Goal: Find contact information: Find contact information

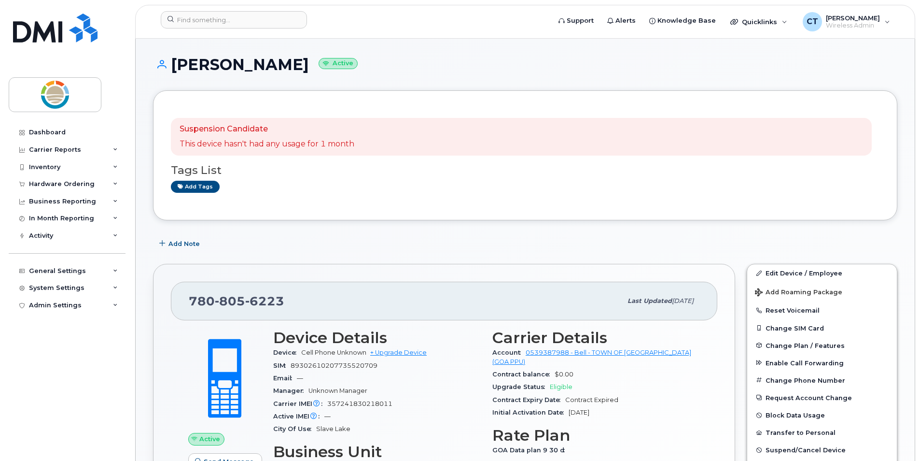
scroll to position [241, 0]
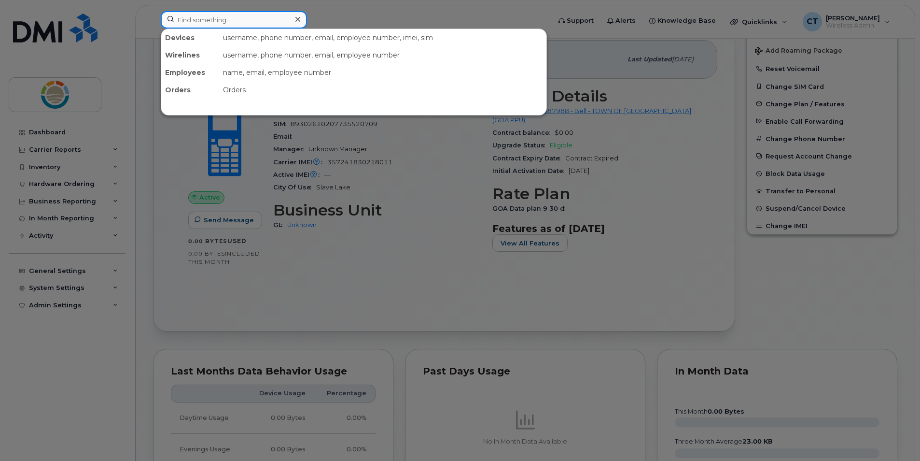
click at [276, 24] on input at bounding box center [234, 19] width 146 height 17
click at [384, 15] on div at bounding box center [460, 230] width 920 height 461
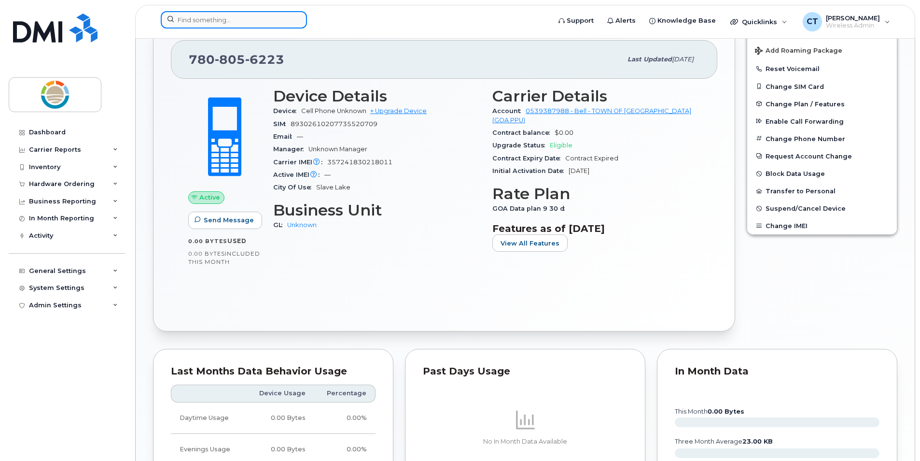
click at [256, 19] on input at bounding box center [234, 19] width 146 height 17
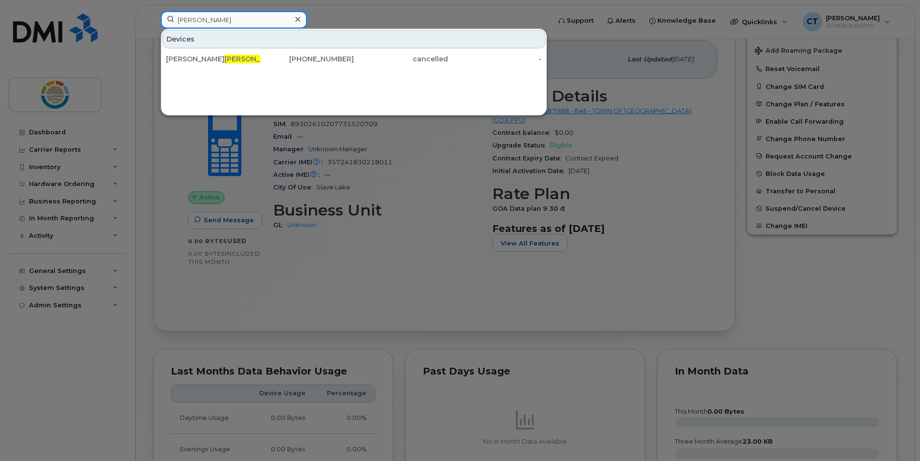
type input "jeff"
click at [388, 14] on div at bounding box center [460, 230] width 920 height 461
click at [259, 18] on input "jeff" at bounding box center [234, 19] width 146 height 17
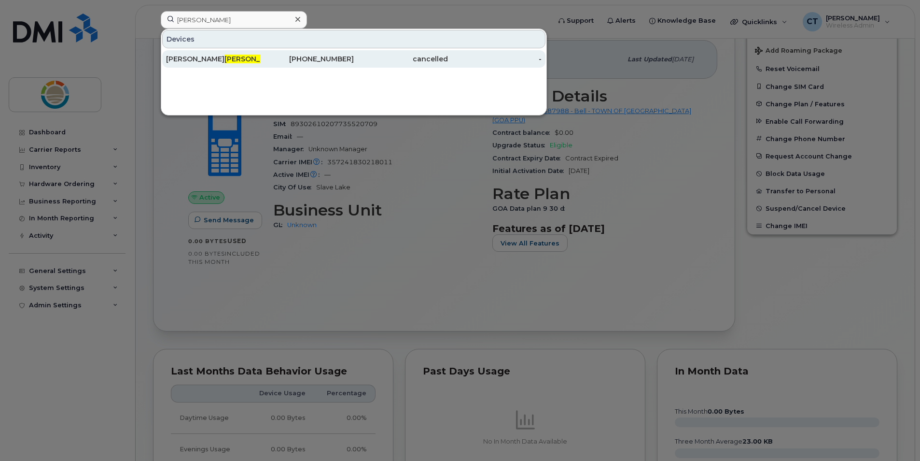
click at [353, 61] on div "780-805-6265" at bounding box center [307, 59] width 94 height 10
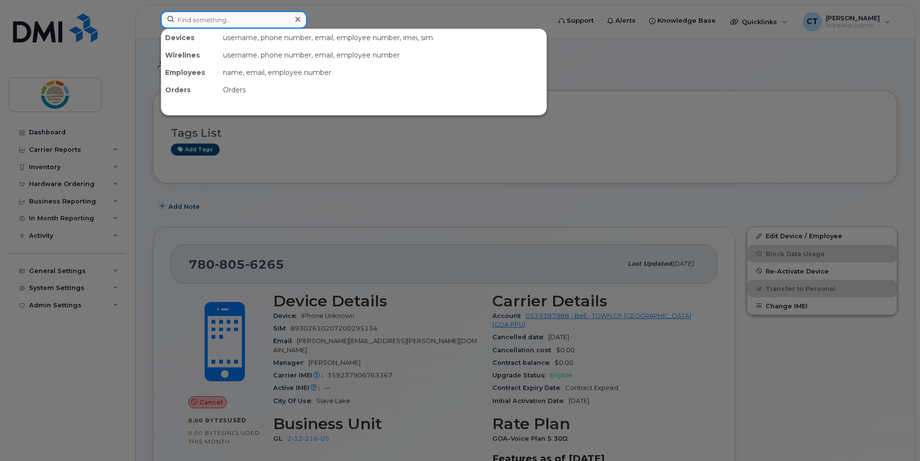
click at [244, 17] on input at bounding box center [234, 19] width 146 height 17
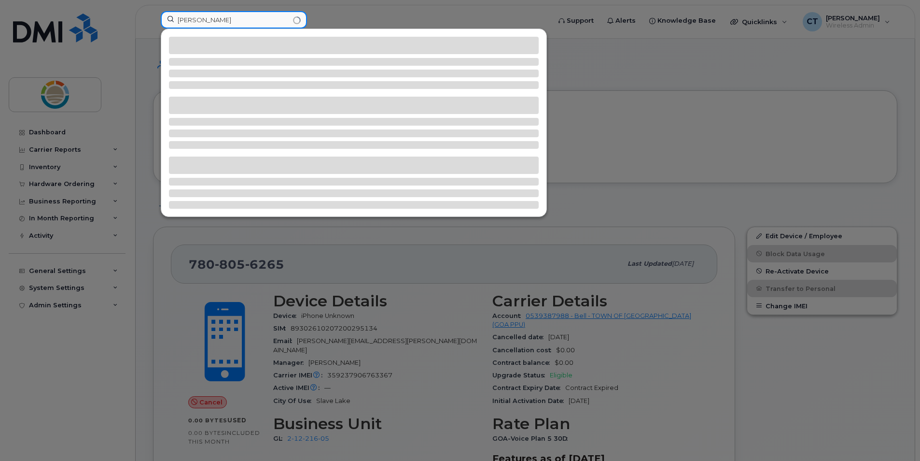
type input "[PERSON_NAME]"
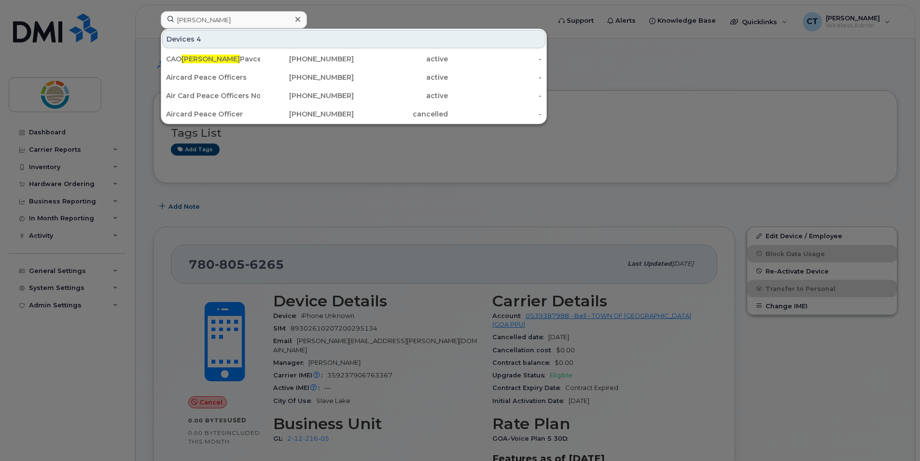
click at [818, 376] on div at bounding box center [460, 230] width 920 height 461
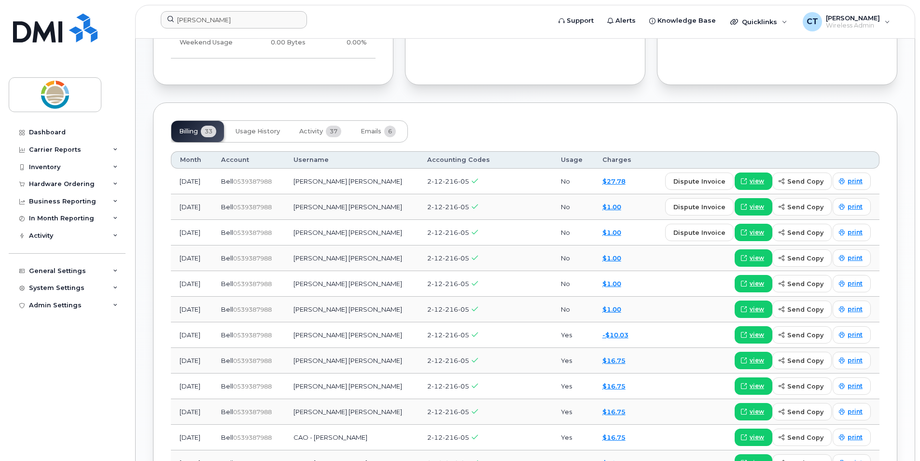
scroll to position [676, 0]
